Goal: Task Accomplishment & Management: Use online tool/utility

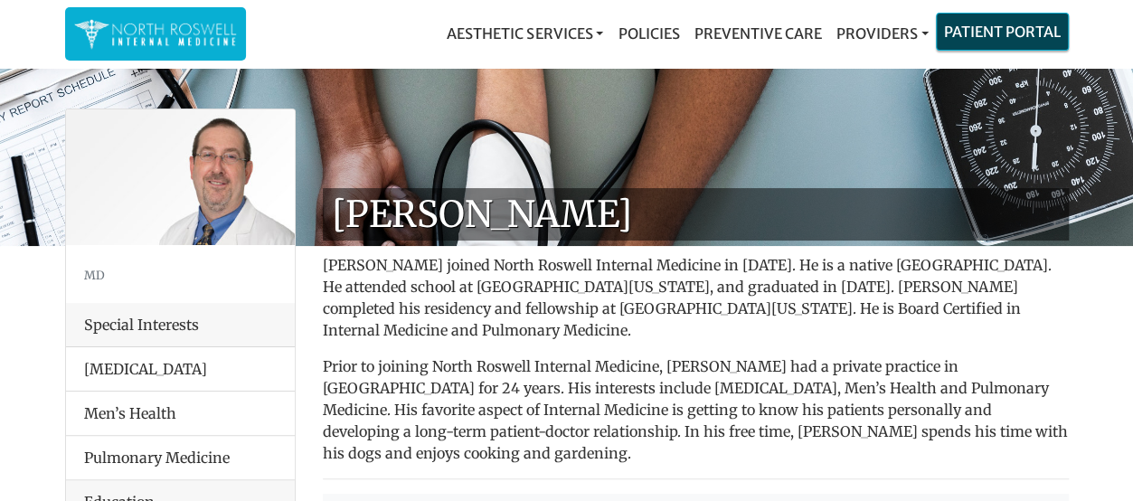
click at [985, 30] on link "Patient Portal" at bounding box center [1002, 32] width 131 height 36
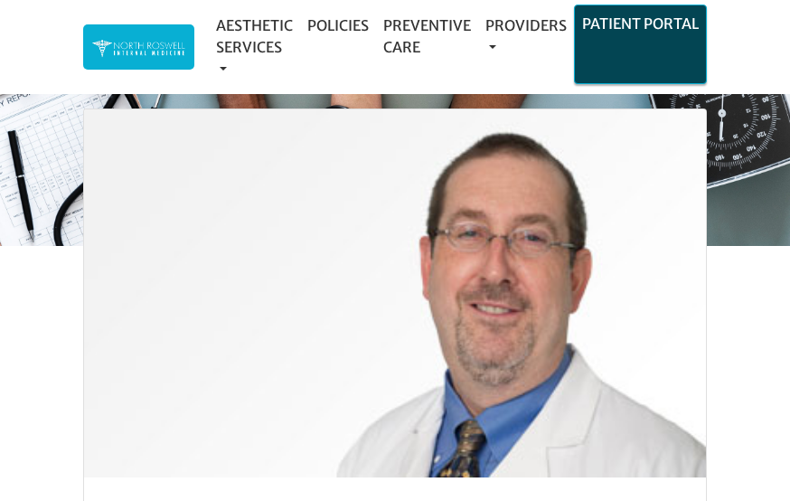
click at [638, 26] on link "Patient Portal" at bounding box center [640, 23] width 131 height 36
